Goal: Navigation & Orientation: Find specific page/section

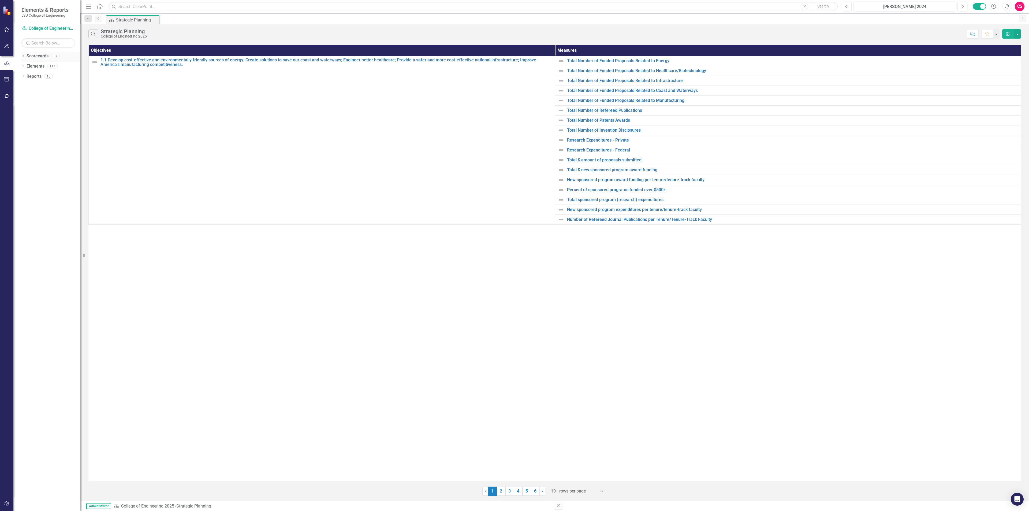
click at [23, 55] on icon "Dropdown" at bounding box center [23, 56] width 4 height 3
click at [24, 64] on icon "Dropdown" at bounding box center [26, 65] width 4 height 3
click at [44, 77] on link "Cnst Management" at bounding box center [58, 76] width 46 height 6
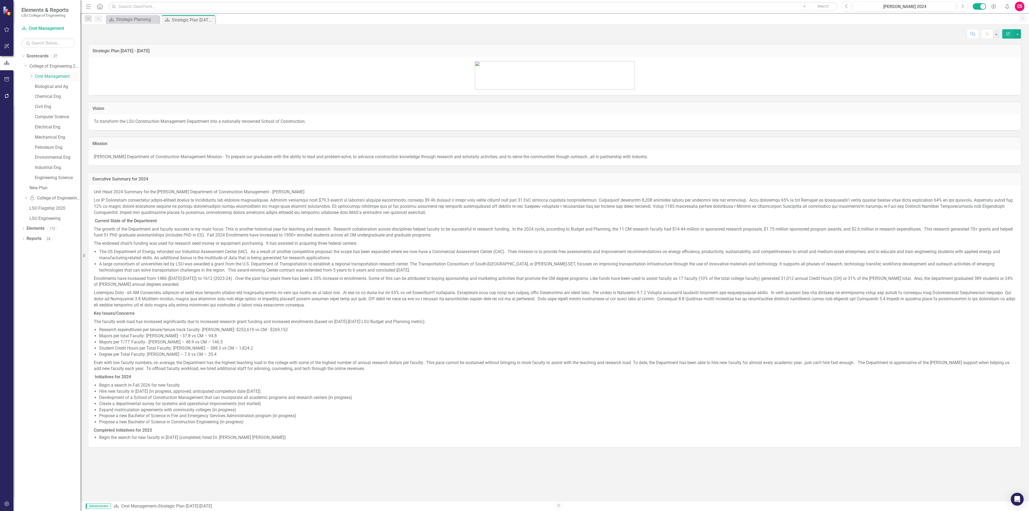
click at [30, 76] on icon "Dropdown" at bounding box center [31, 76] width 4 height 3
click at [42, 84] on link "School of Construction" at bounding box center [60, 87] width 40 height 6
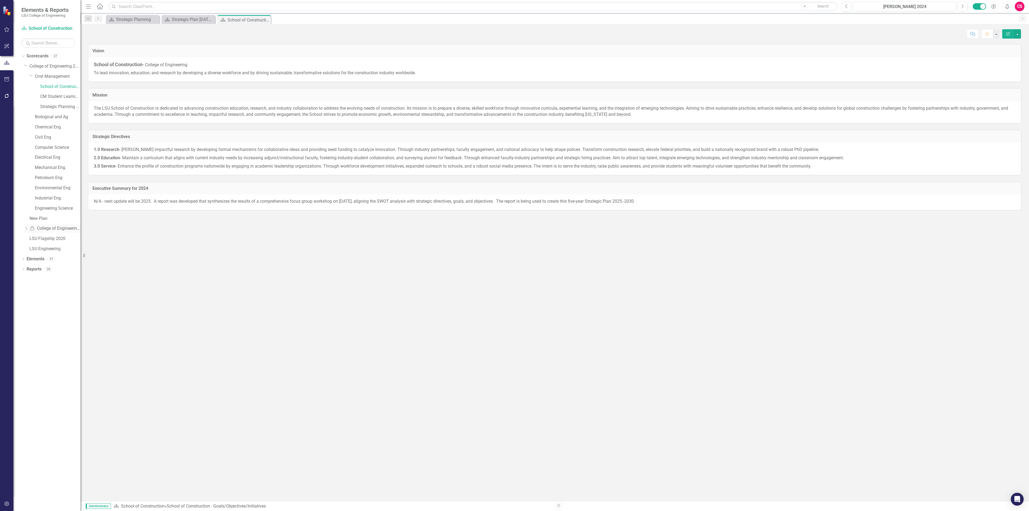
click at [27, 227] on icon "Dropdown" at bounding box center [26, 228] width 4 height 3
click at [54, 94] on link "CM Student Learning Outcomes" at bounding box center [60, 97] width 40 height 6
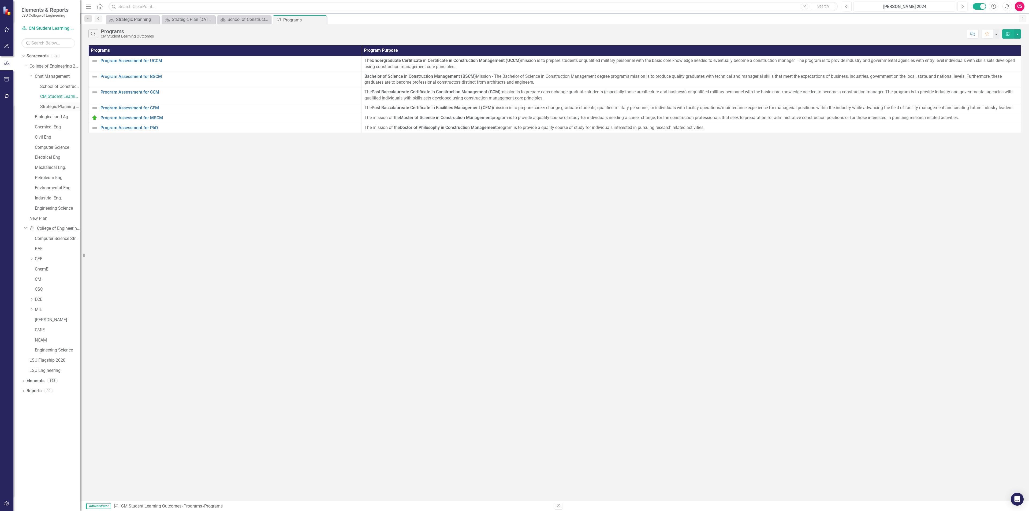
click at [54, 105] on link "Strategic Planning 2024" at bounding box center [60, 107] width 40 height 6
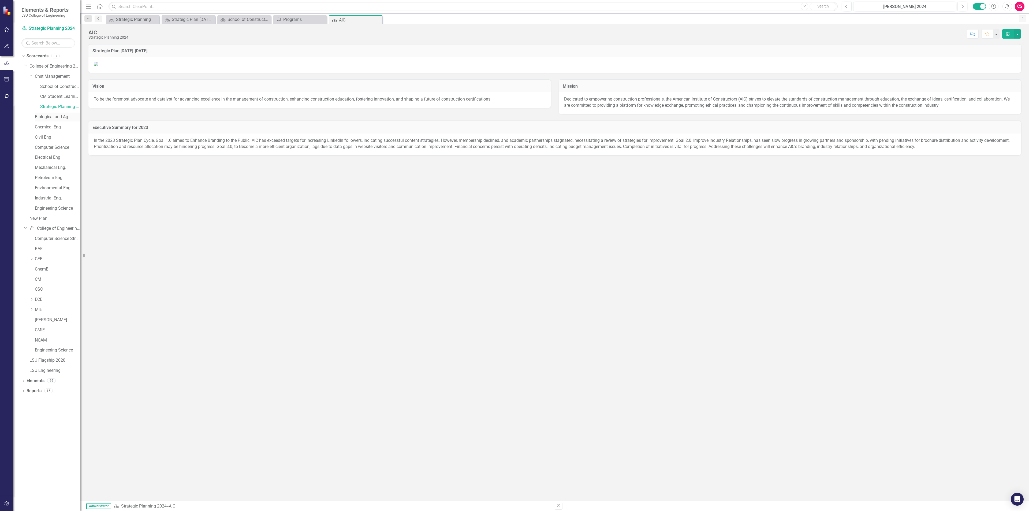
click at [61, 119] on link "Biological and Ag" at bounding box center [58, 117] width 46 height 6
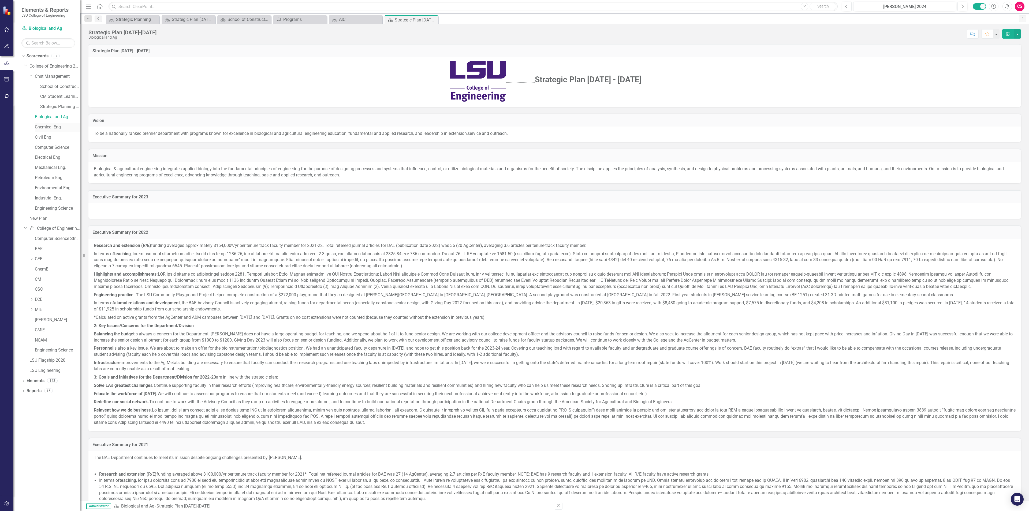
click at [55, 125] on link "Chemical Eng" at bounding box center [58, 127] width 46 height 6
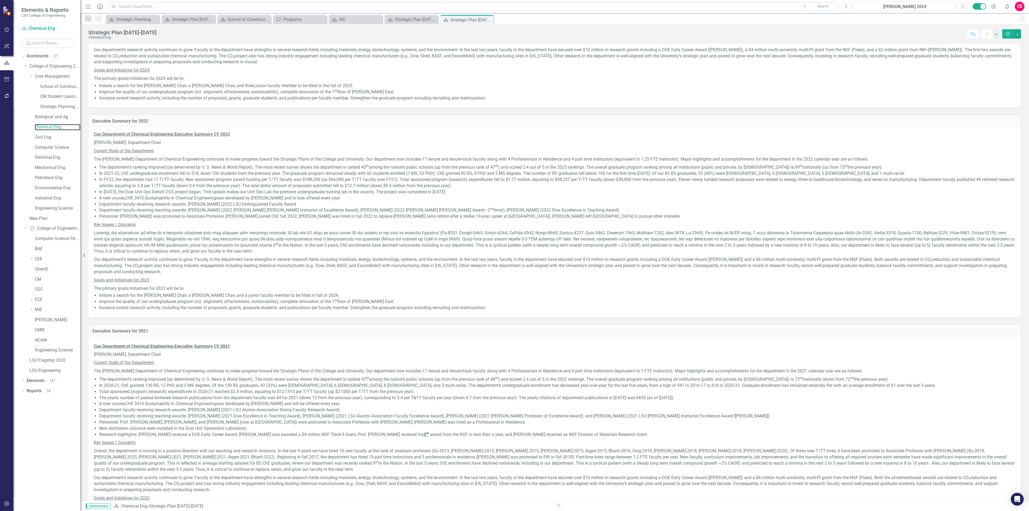
scroll to position [281, 0]
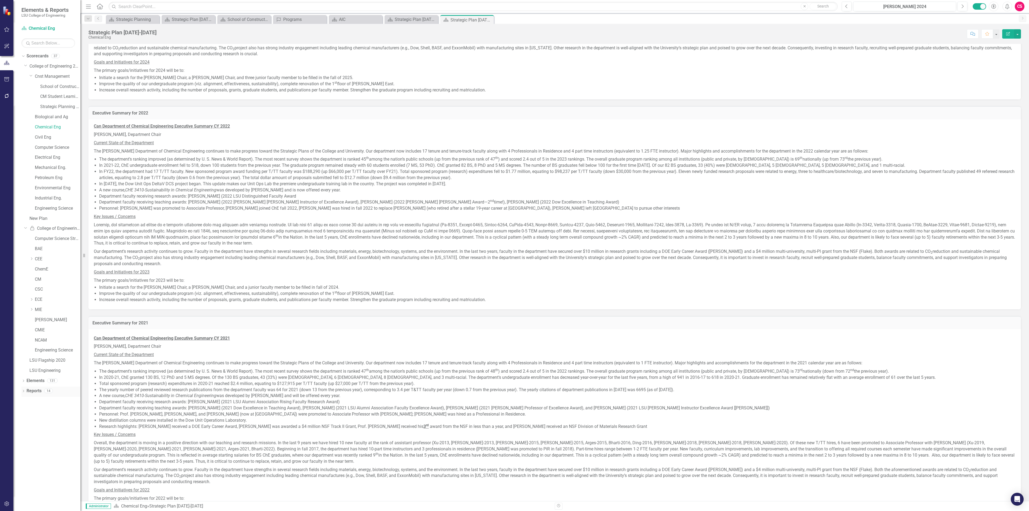
click at [22, 390] on icon "Dropdown" at bounding box center [23, 391] width 4 height 3
click at [21, 379] on div "Dropdown Scorecards 37 Dropdown College of Engineering 2025 Dropdown Cnst Manag…" at bounding box center [46, 281] width 67 height 459
click at [36, 380] on link "Elements" at bounding box center [36, 381] width 18 height 6
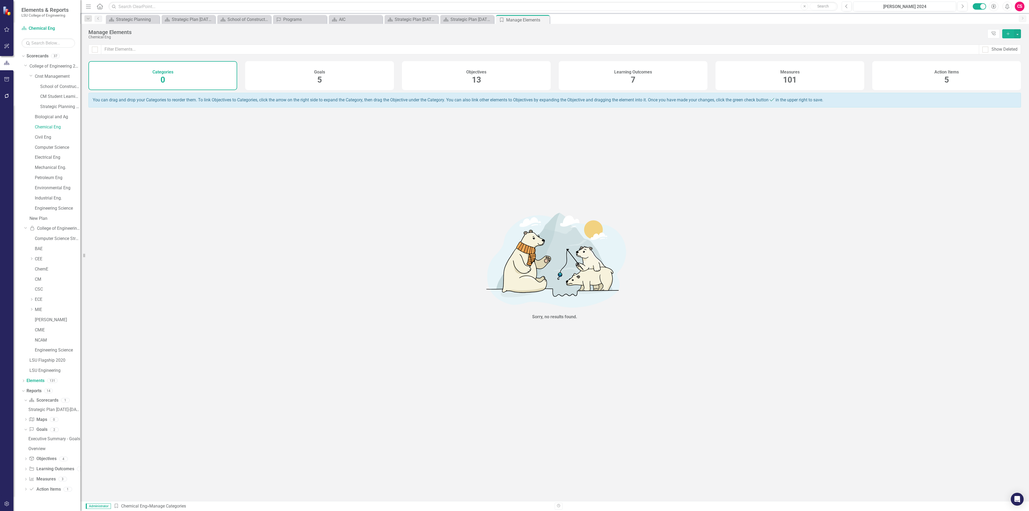
click at [345, 71] on div "Goals 5" at bounding box center [319, 75] width 149 height 29
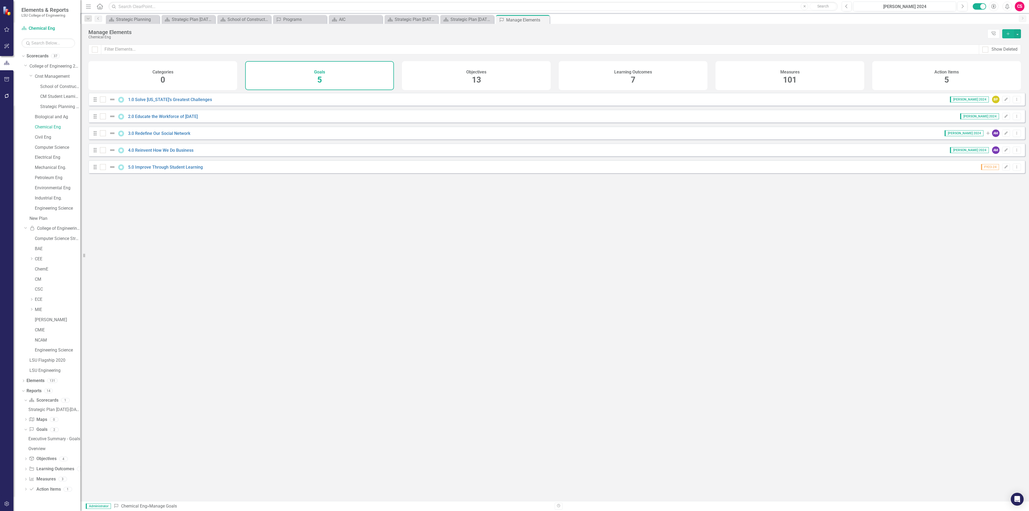
click at [777, 82] on div "Measures 101" at bounding box center [790, 75] width 149 height 29
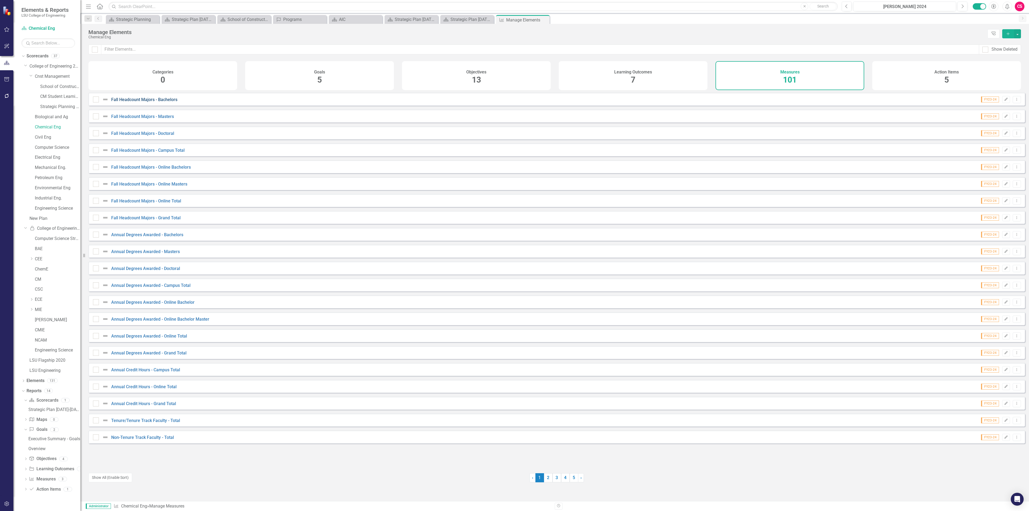
click at [142, 102] on link "Fall Headcount Majors - Bachelors" at bounding box center [144, 99] width 66 height 5
